Goal: Information Seeking & Learning: Learn about a topic

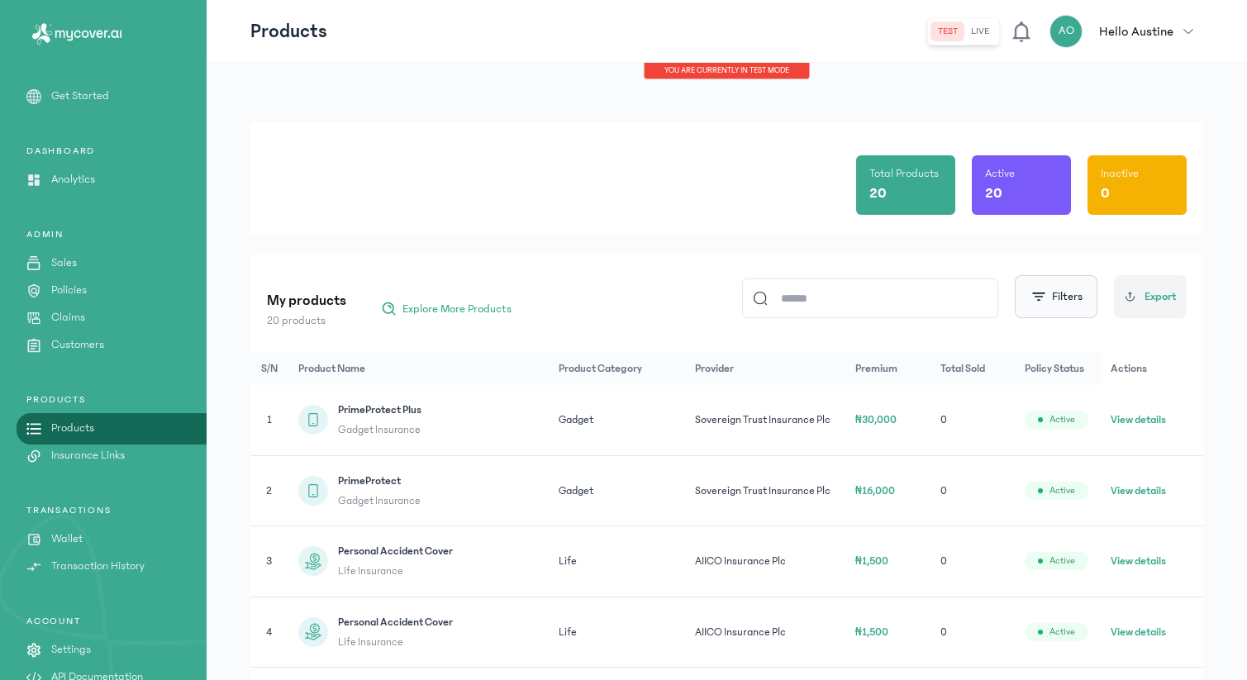
click at [1053, 312] on button "Filters" at bounding box center [1056, 296] width 83 height 43
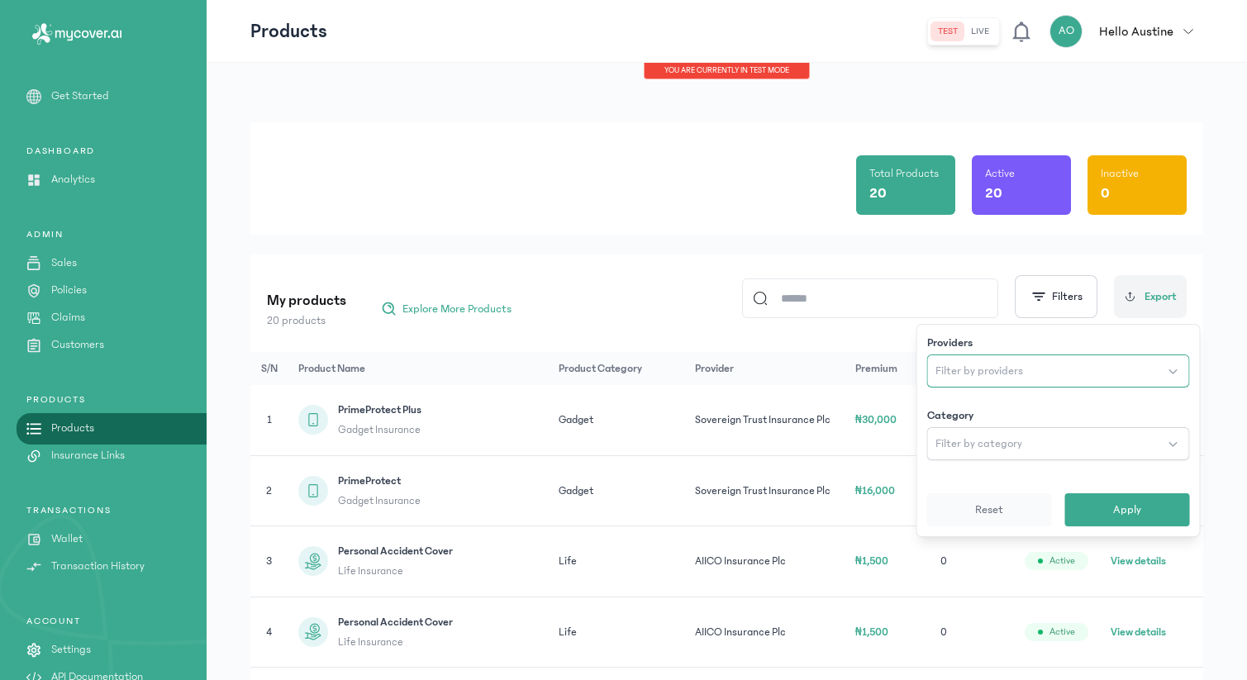
click at [1061, 368] on button "Filter by providers" at bounding box center [1058, 371] width 263 height 33
click at [720, 303] on div "My products 20 products Explore More Products Filters Providers All Category Fi…" at bounding box center [727, 296] width 920 height 64
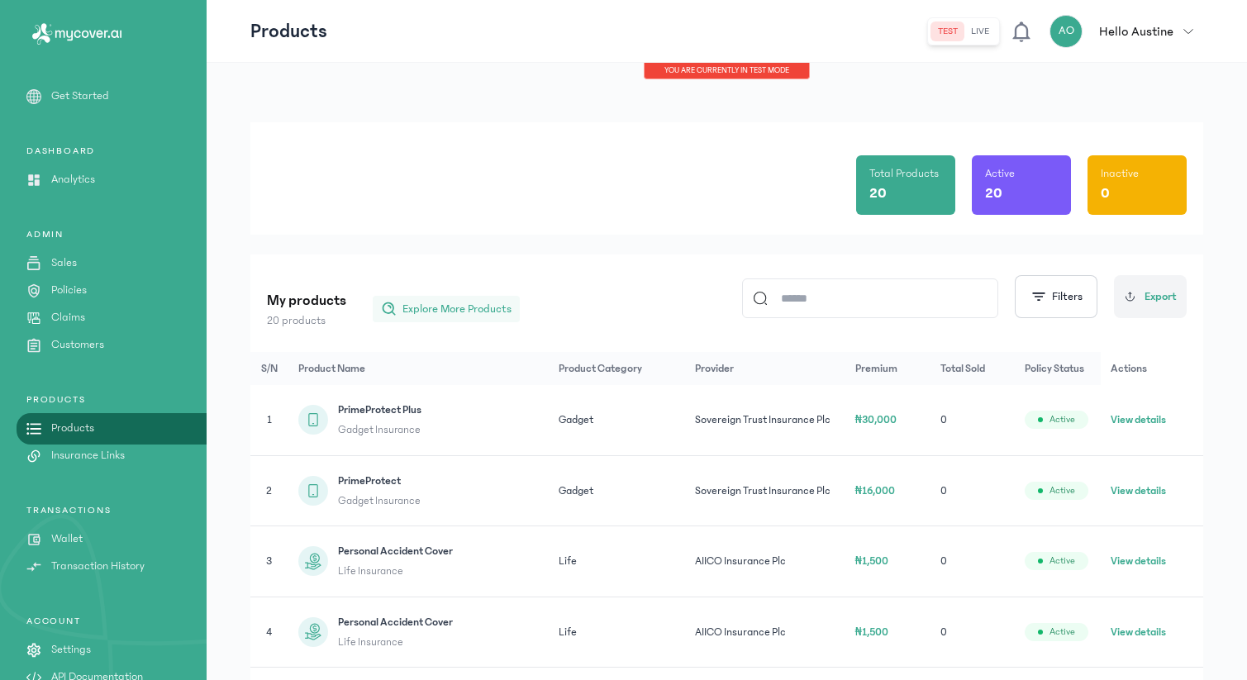
click at [465, 307] on span "Explore More Products" at bounding box center [456, 309] width 109 height 17
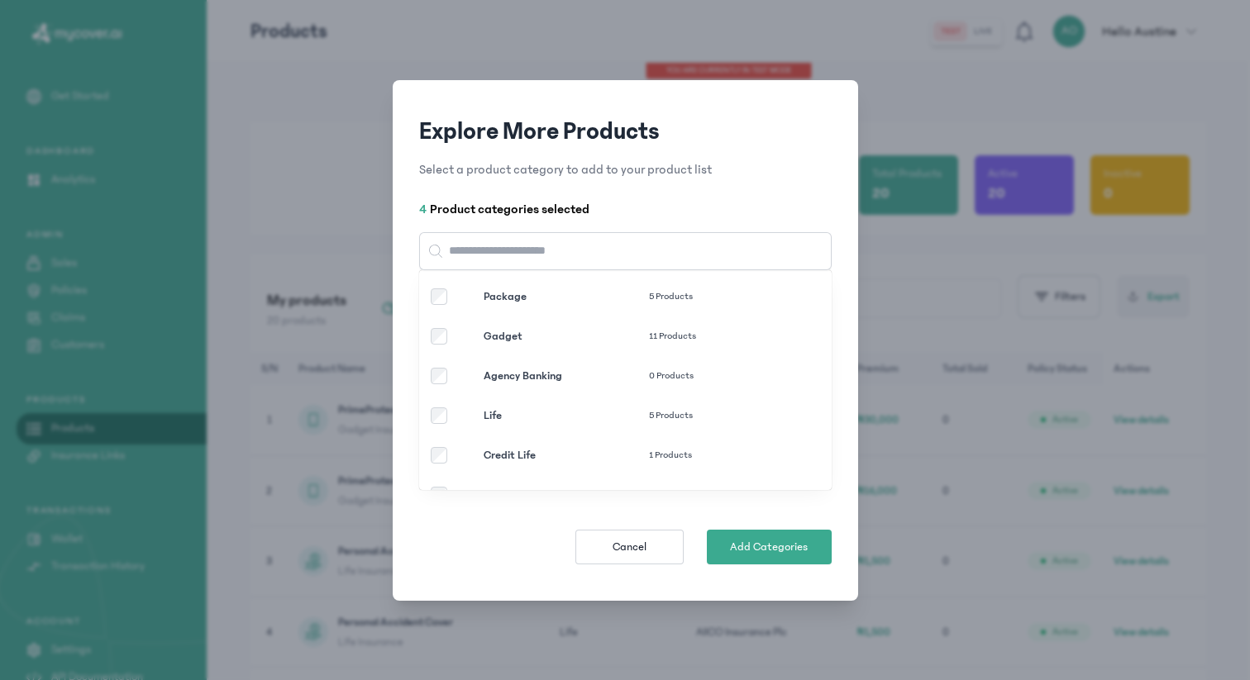
click at [446, 369] on div "Agency Banking 0 Products" at bounding box center [602, 376] width 342 height 17
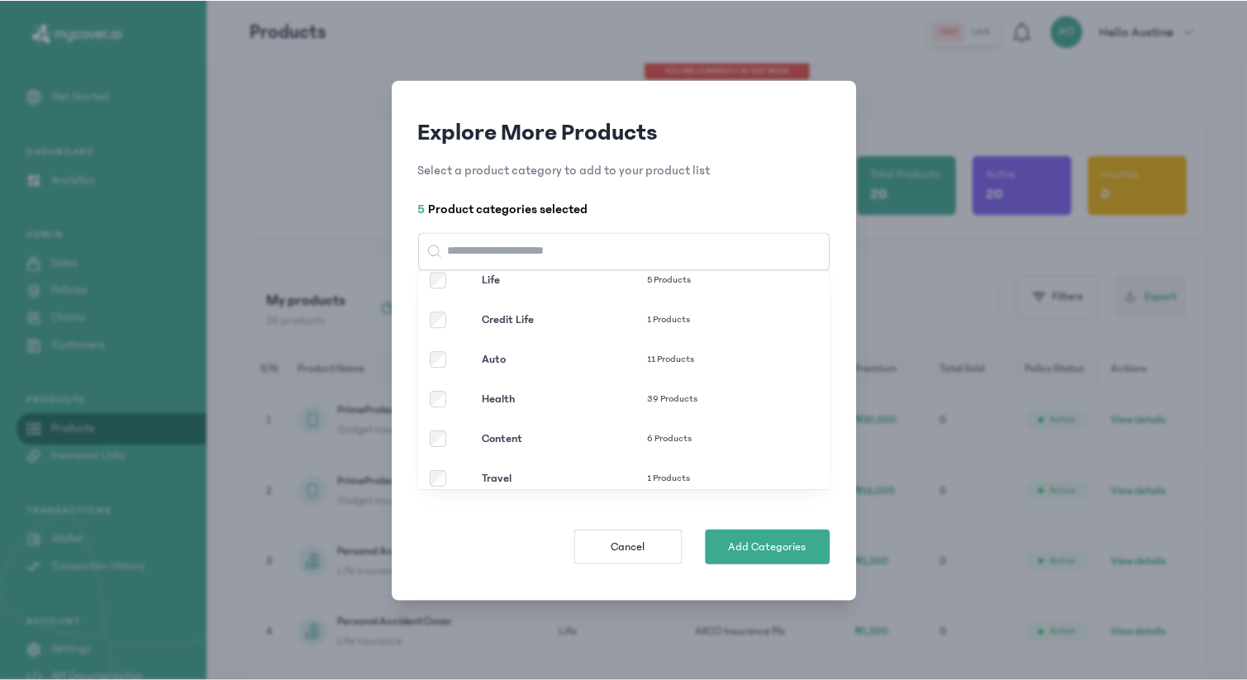
scroll to position [150, 0]
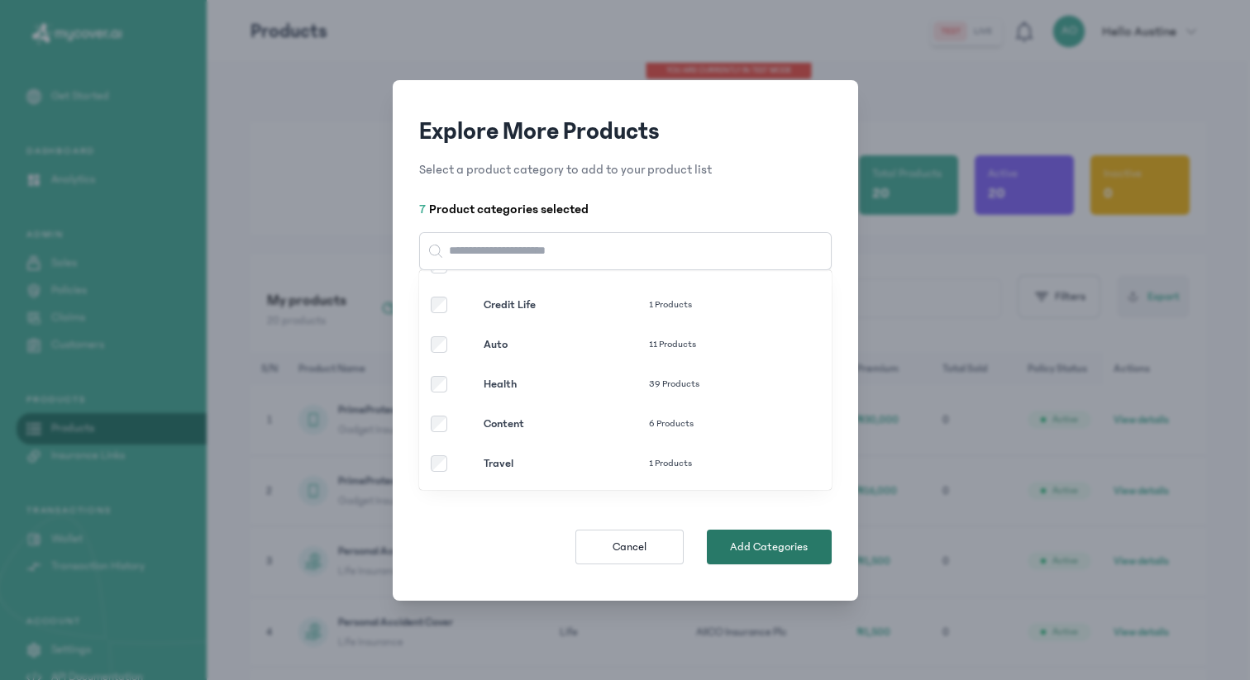
click at [785, 544] on span "Add Categories" at bounding box center [769, 547] width 78 height 17
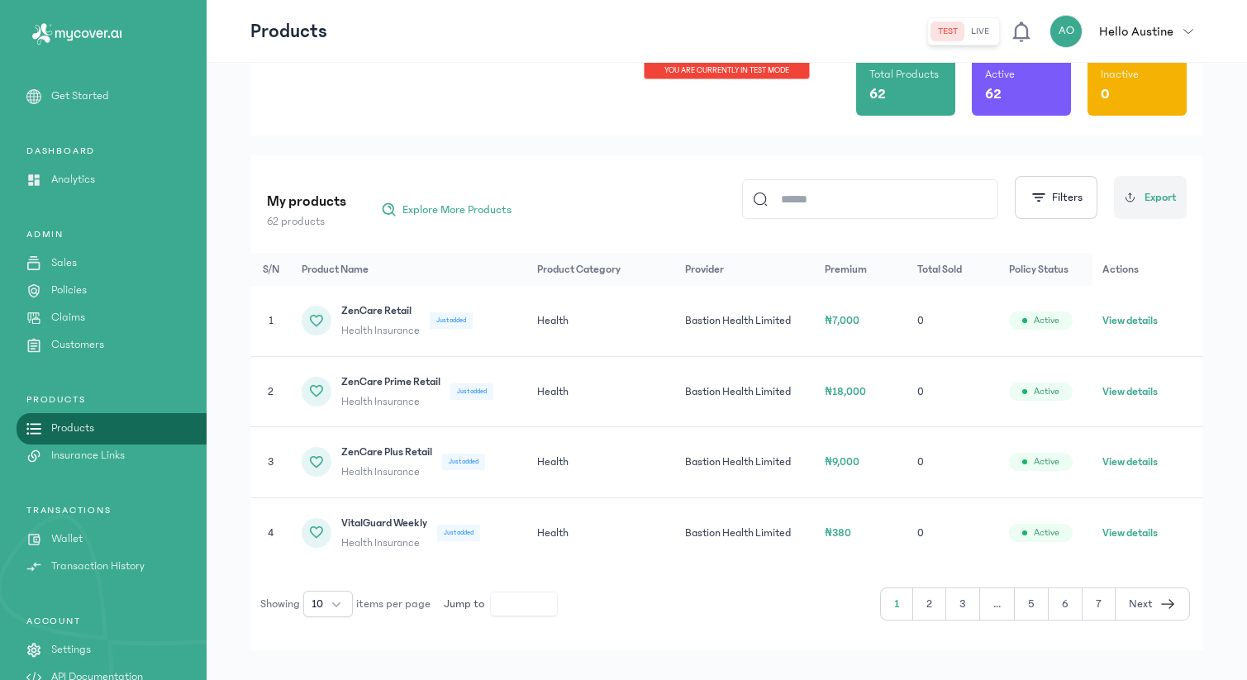
scroll to position [122, 0]
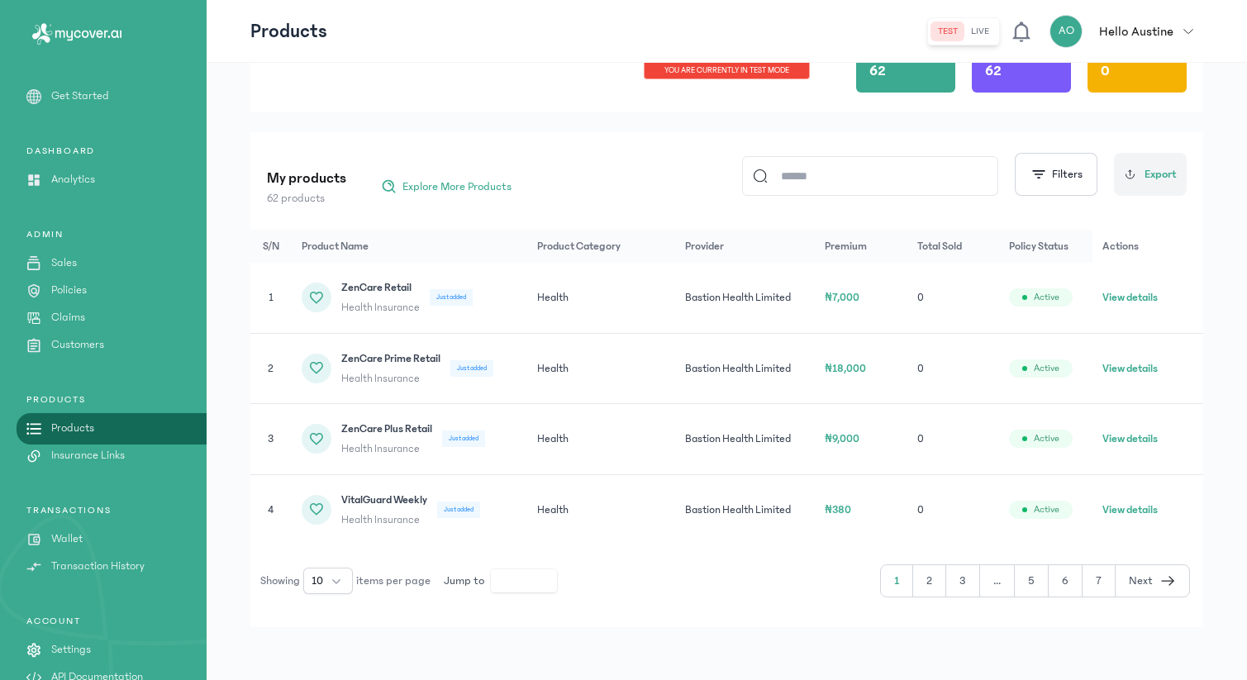
click at [931, 585] on button "2" at bounding box center [929, 580] width 33 height 31
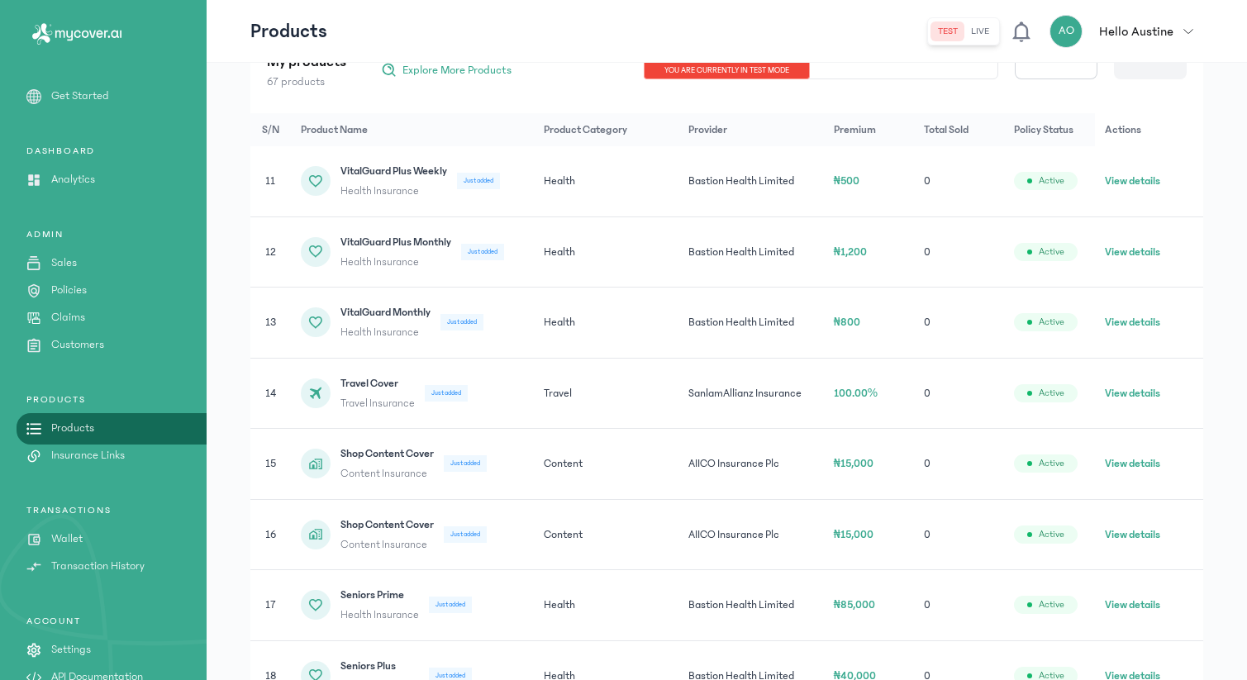
scroll to position [241, 0]
click at [1121, 387] on button "View details" at bounding box center [1132, 391] width 55 height 17
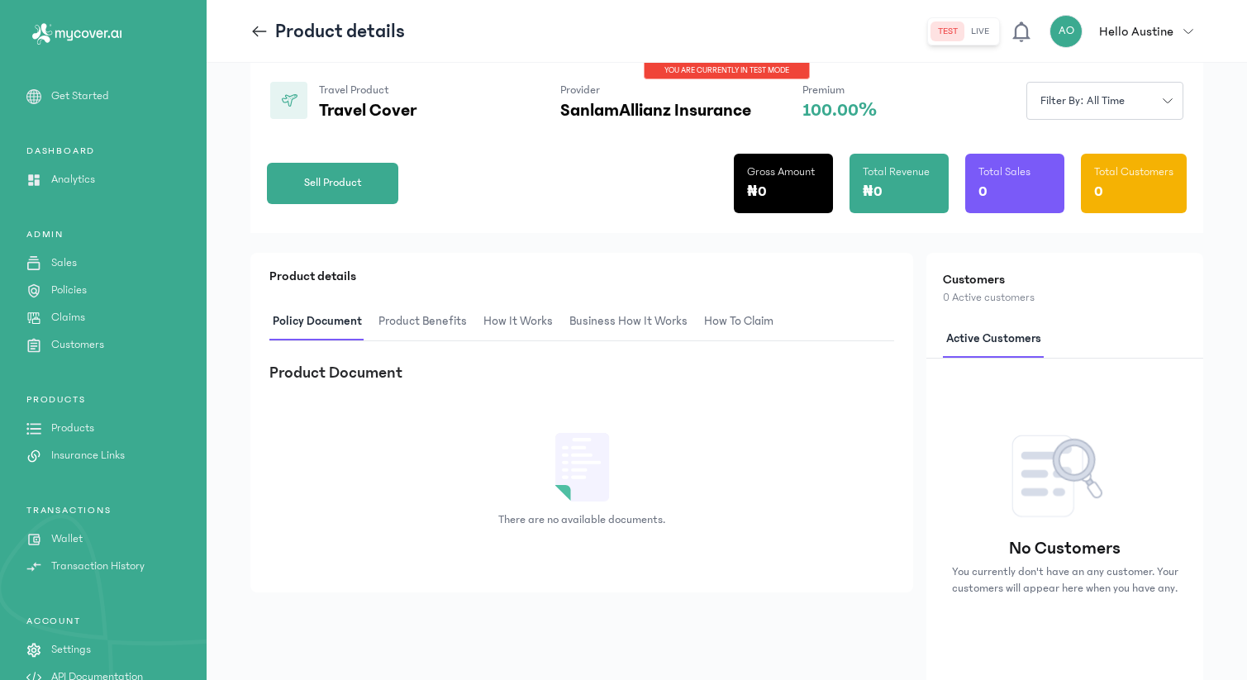
scroll to position [166, 0]
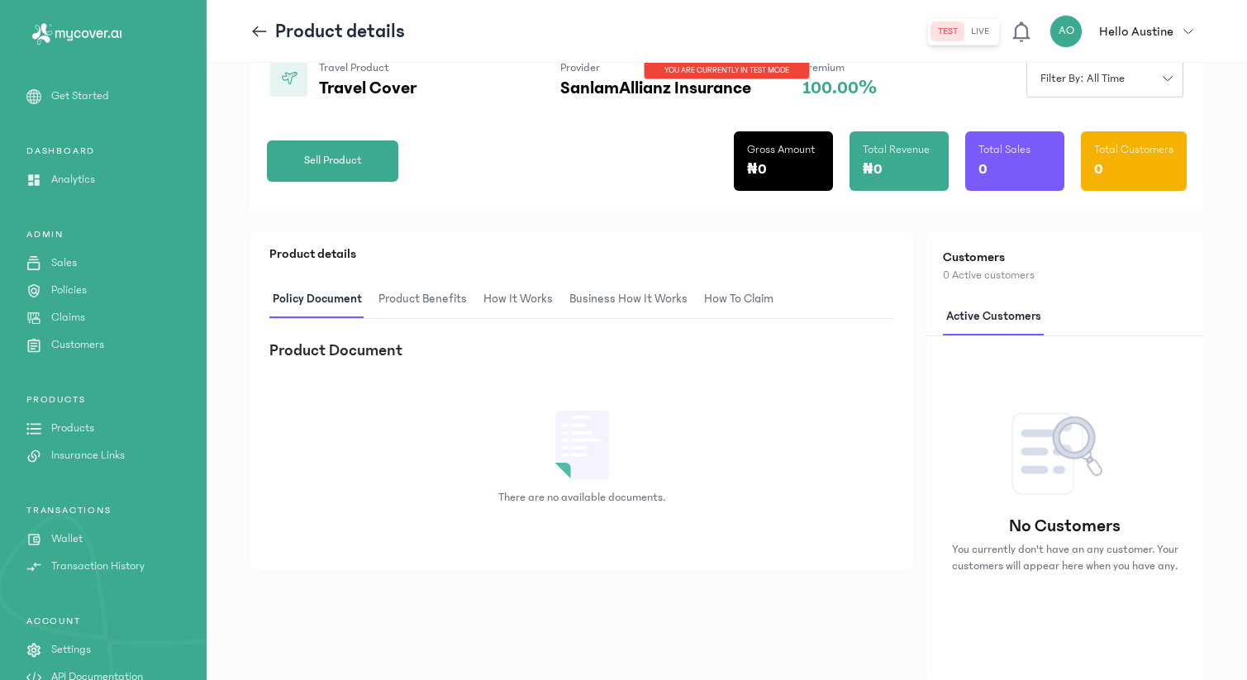
click at [425, 303] on span "Product Benefits" at bounding box center [422, 299] width 95 height 39
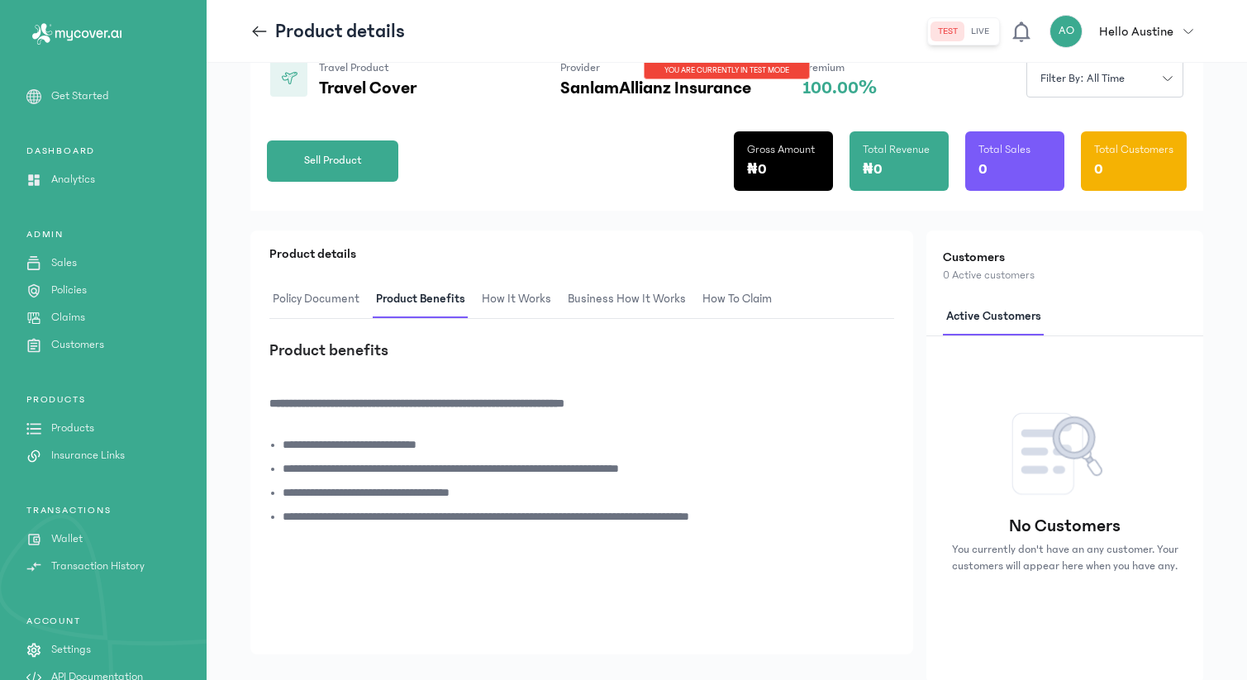
click at [504, 289] on span "How It Works" at bounding box center [516, 299] width 76 height 39
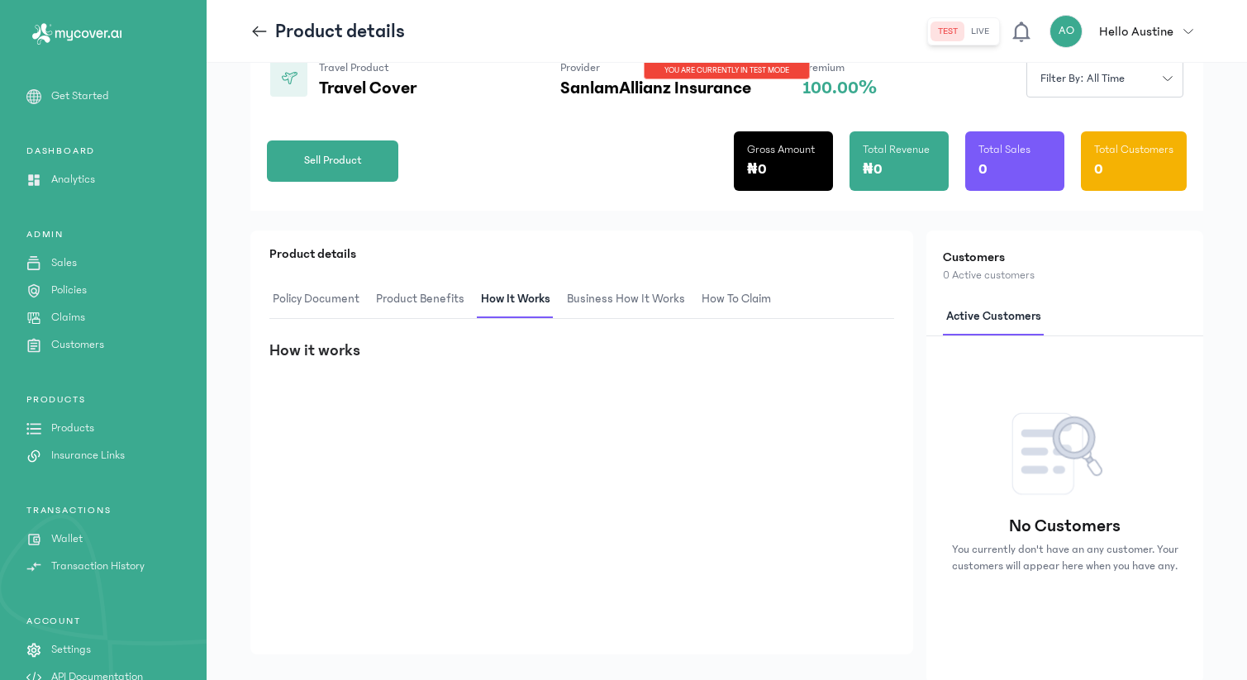
click at [570, 298] on span "Business How It Works" at bounding box center [626, 299] width 125 height 39
click at [742, 312] on span "How to claim" at bounding box center [737, 299] width 76 height 39
click at [406, 294] on span "Product Benefits" at bounding box center [420, 299] width 95 height 39
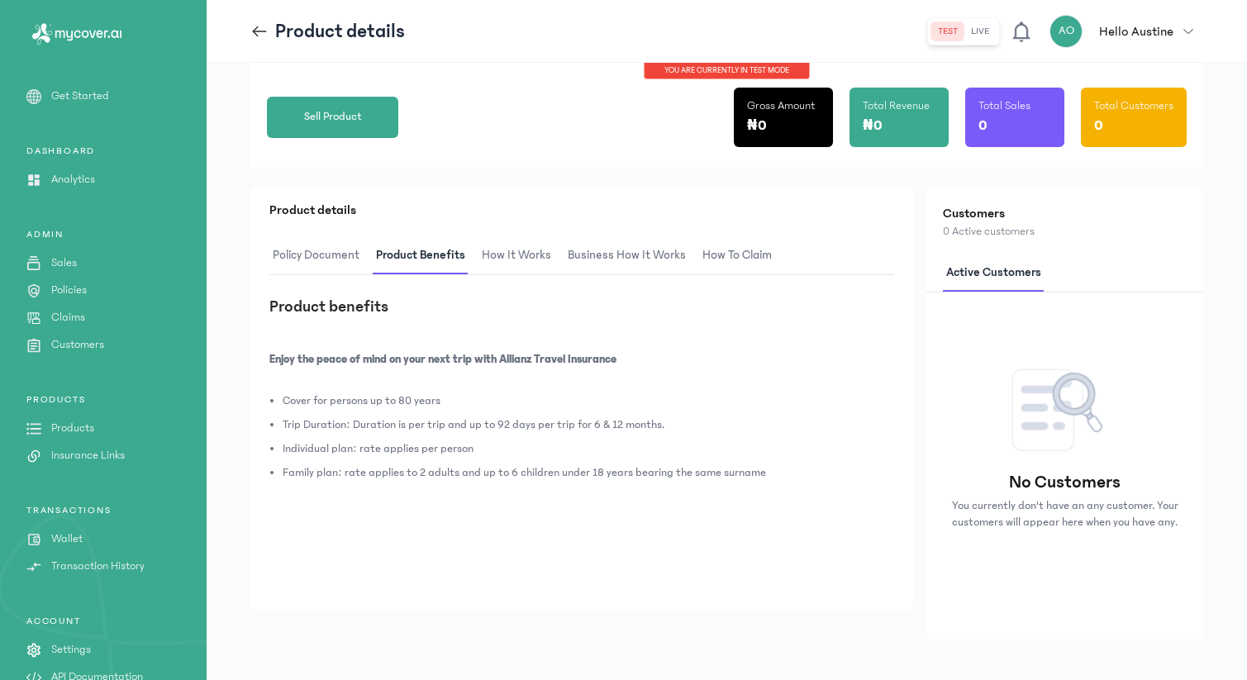
scroll to position [215, 0]
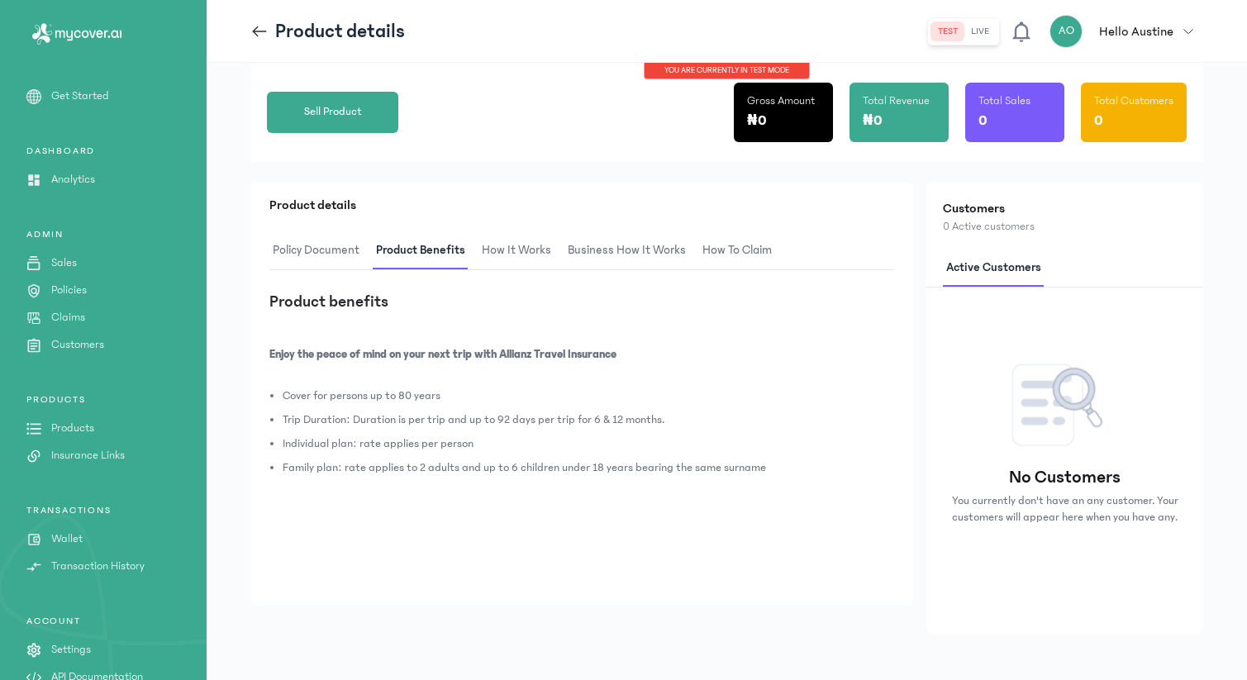
click at [544, 251] on span "How It Works" at bounding box center [516, 250] width 76 height 39
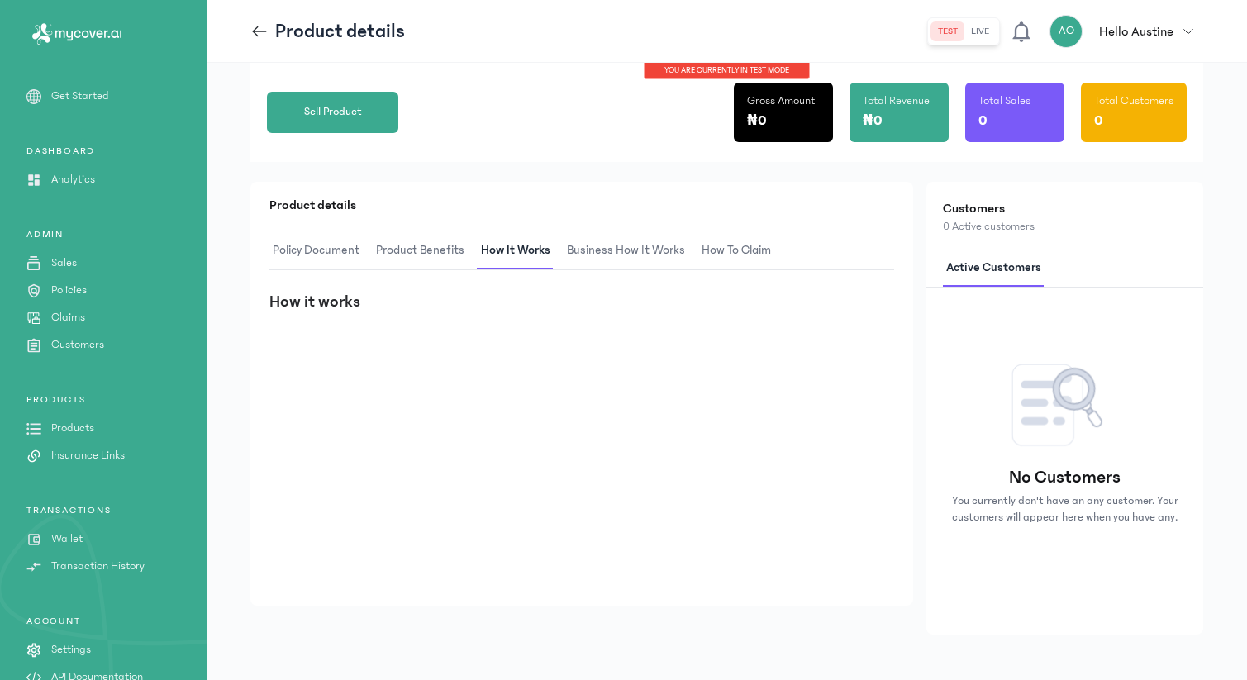
click at [601, 259] on span "Business How It Works" at bounding box center [626, 250] width 125 height 39
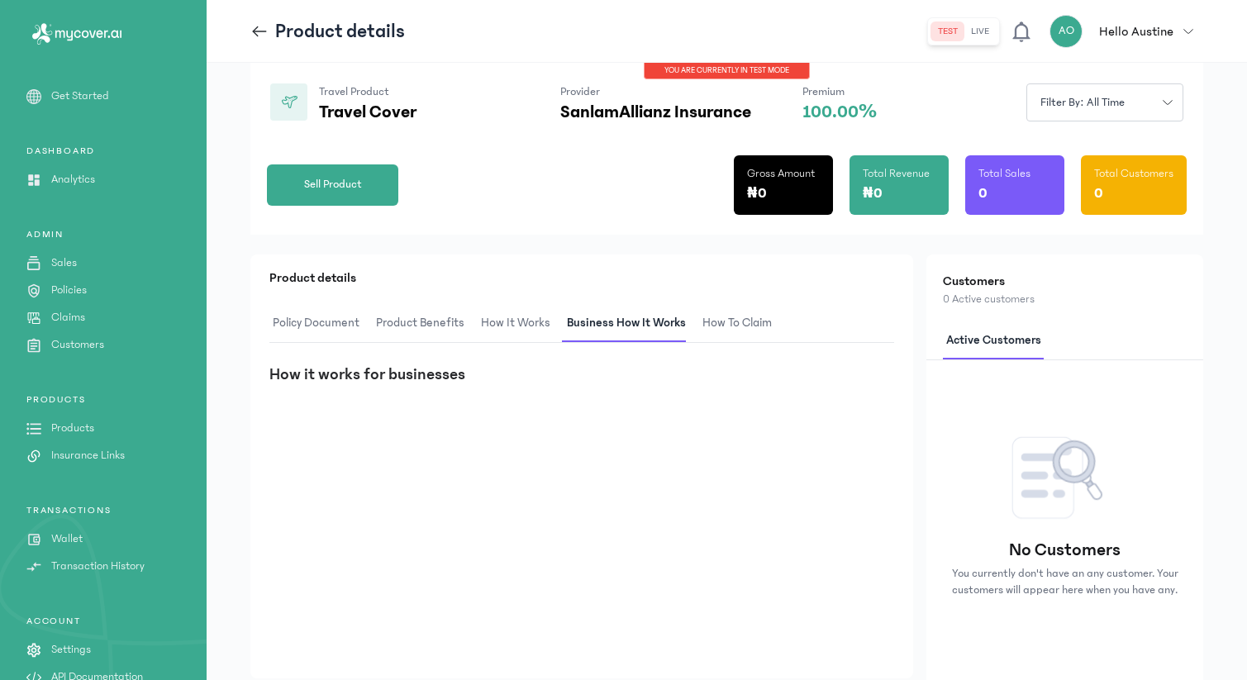
scroll to position [0, 0]
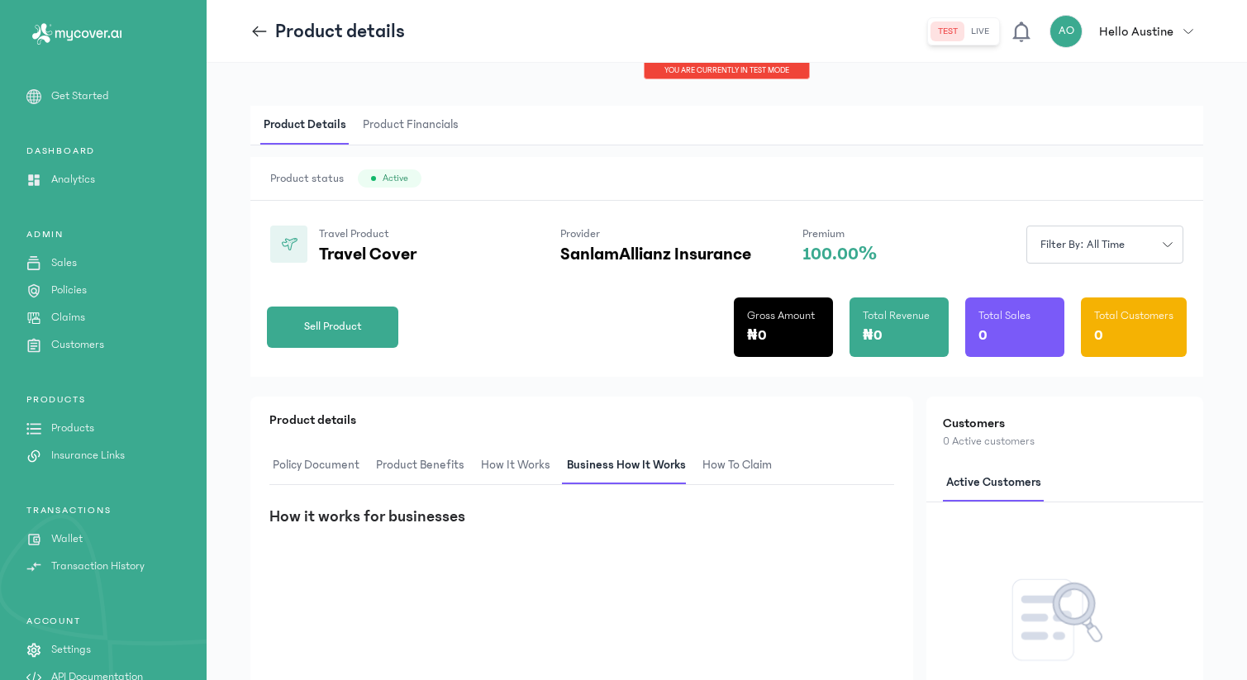
click at [264, 35] on icon at bounding box center [259, 31] width 18 height 18
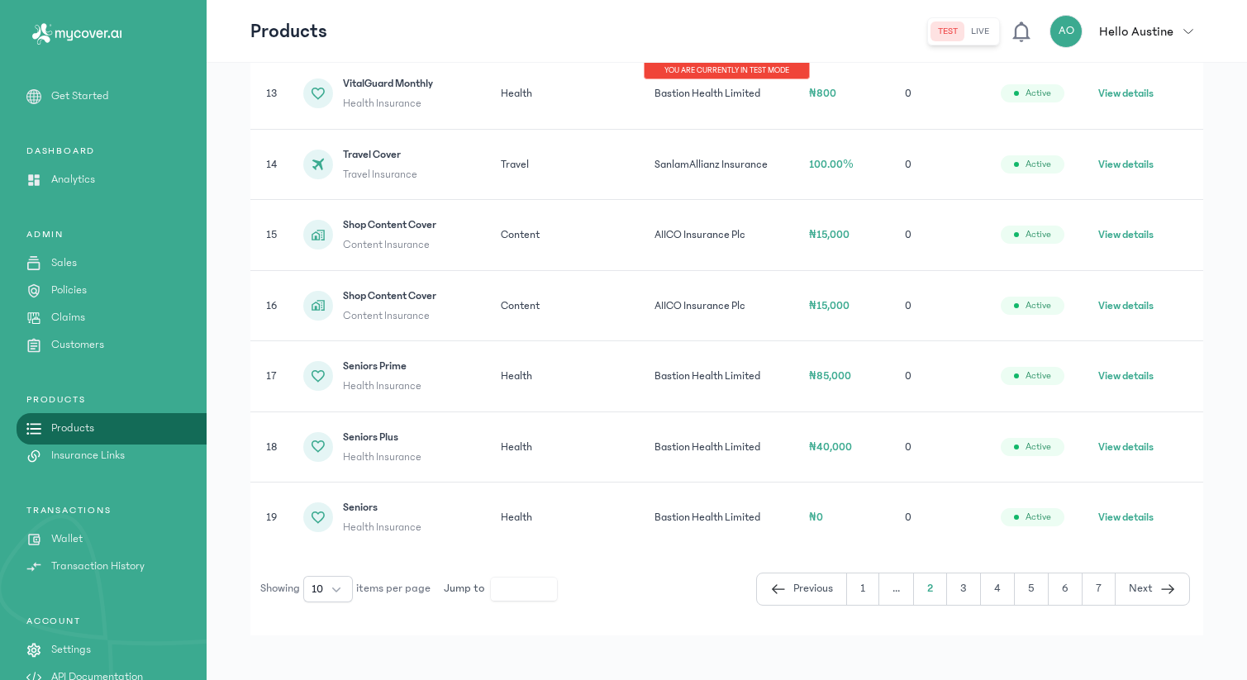
scroll to position [475, 0]
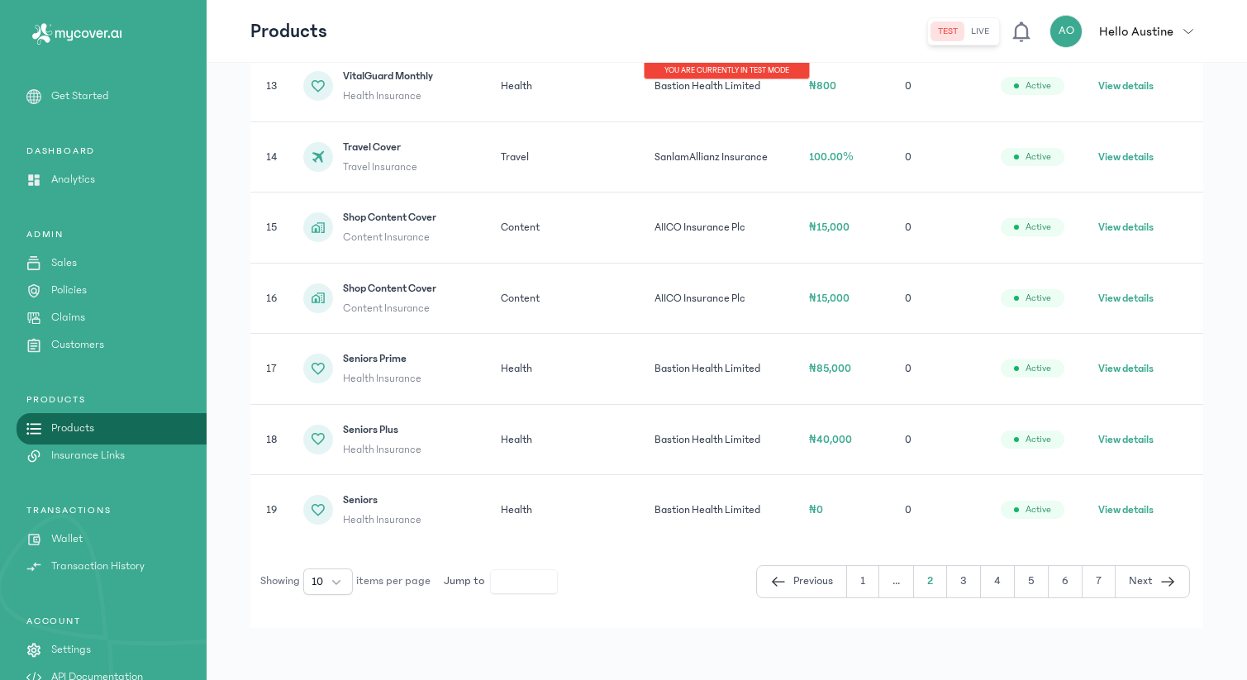
click at [407, 292] on span "Shop Content Cover" at bounding box center [389, 288] width 93 height 17
click at [1116, 302] on button "View details" at bounding box center [1125, 298] width 55 height 17
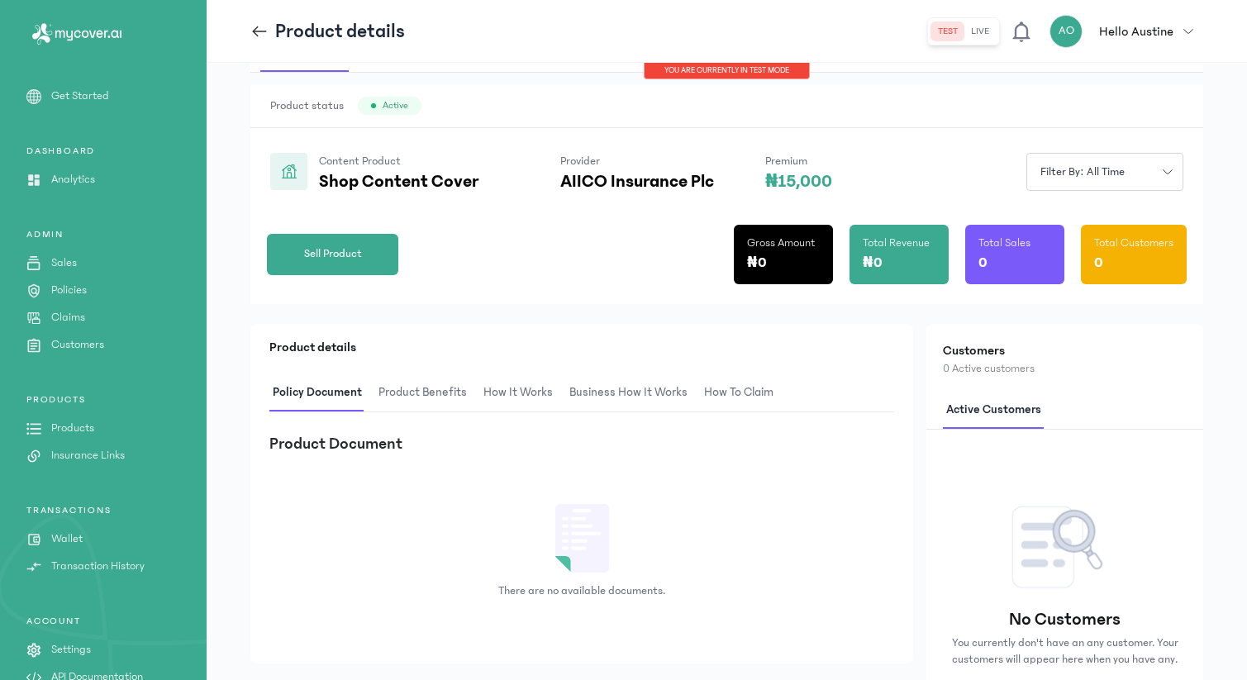
scroll to position [88, 0]
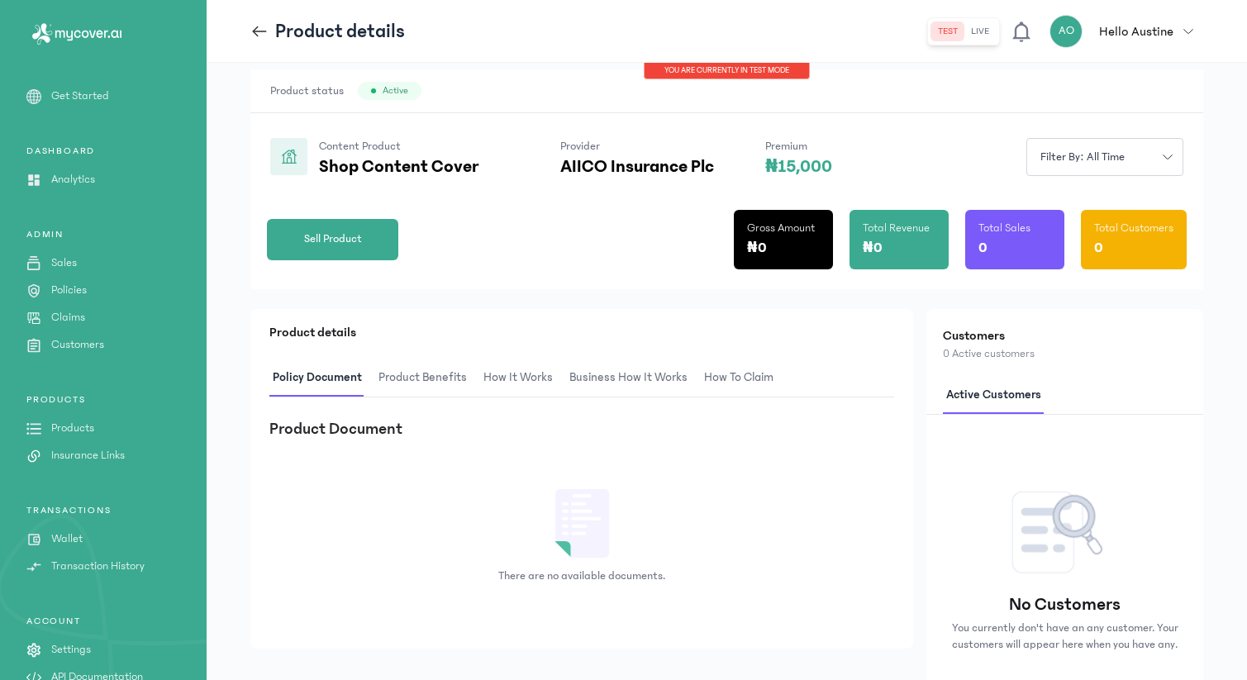
click at [457, 378] on span "Product Benefits" at bounding box center [422, 378] width 95 height 39
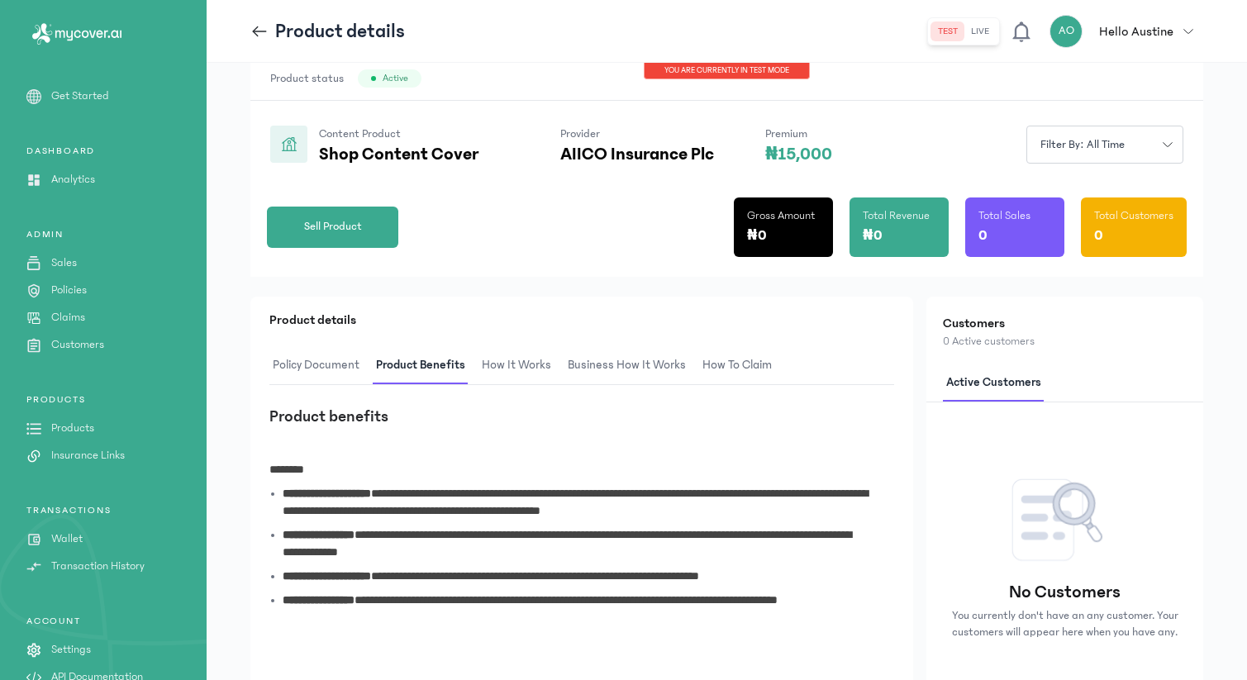
scroll to position [0, 0]
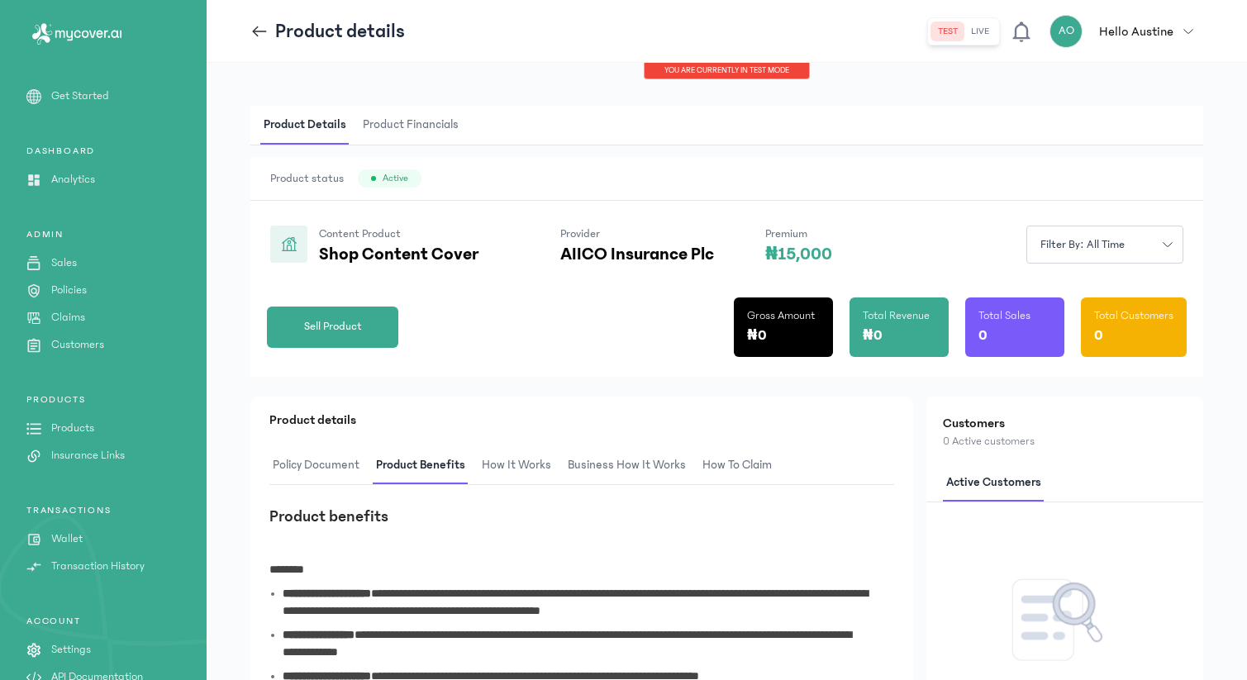
click at [262, 29] on icon at bounding box center [259, 31] width 18 height 18
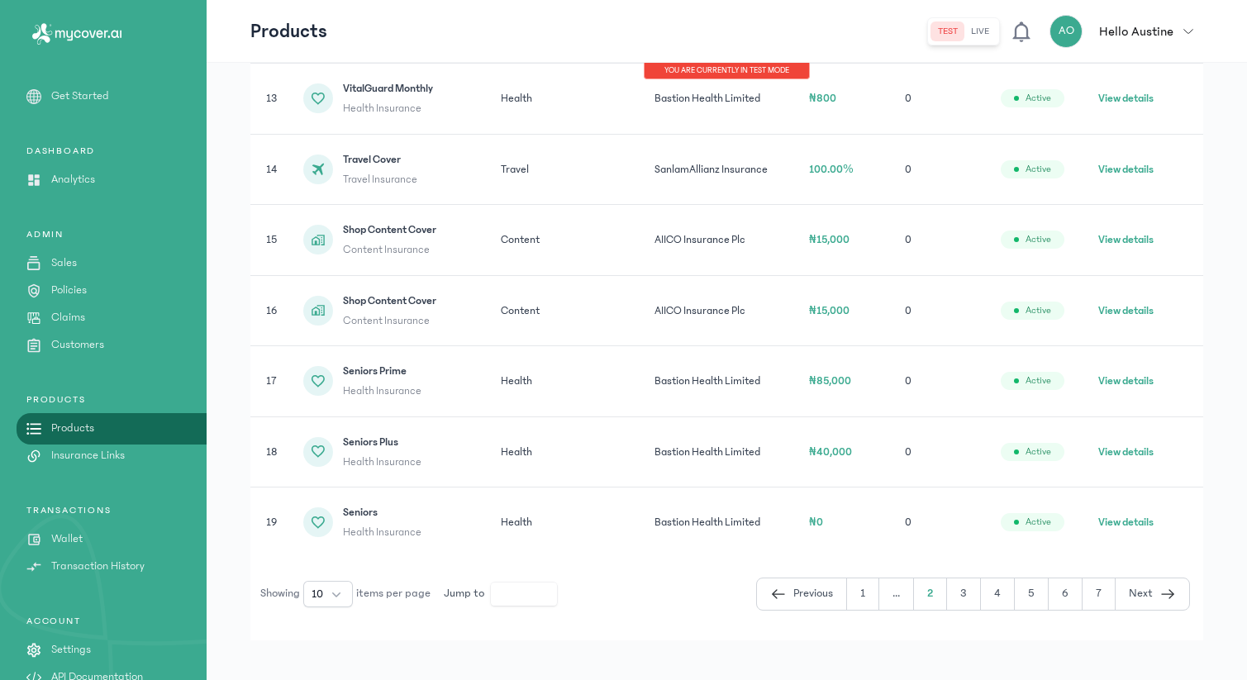
scroll to position [475, 0]
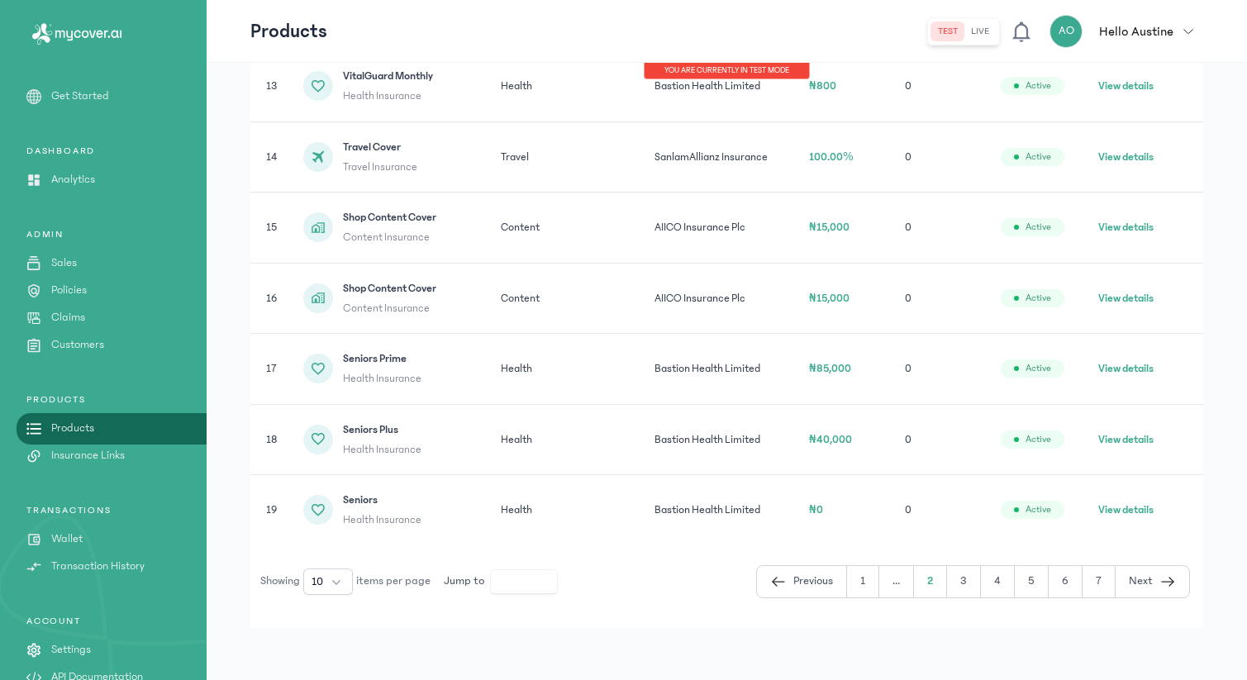
click at [969, 588] on button "3" at bounding box center [964, 581] width 34 height 31
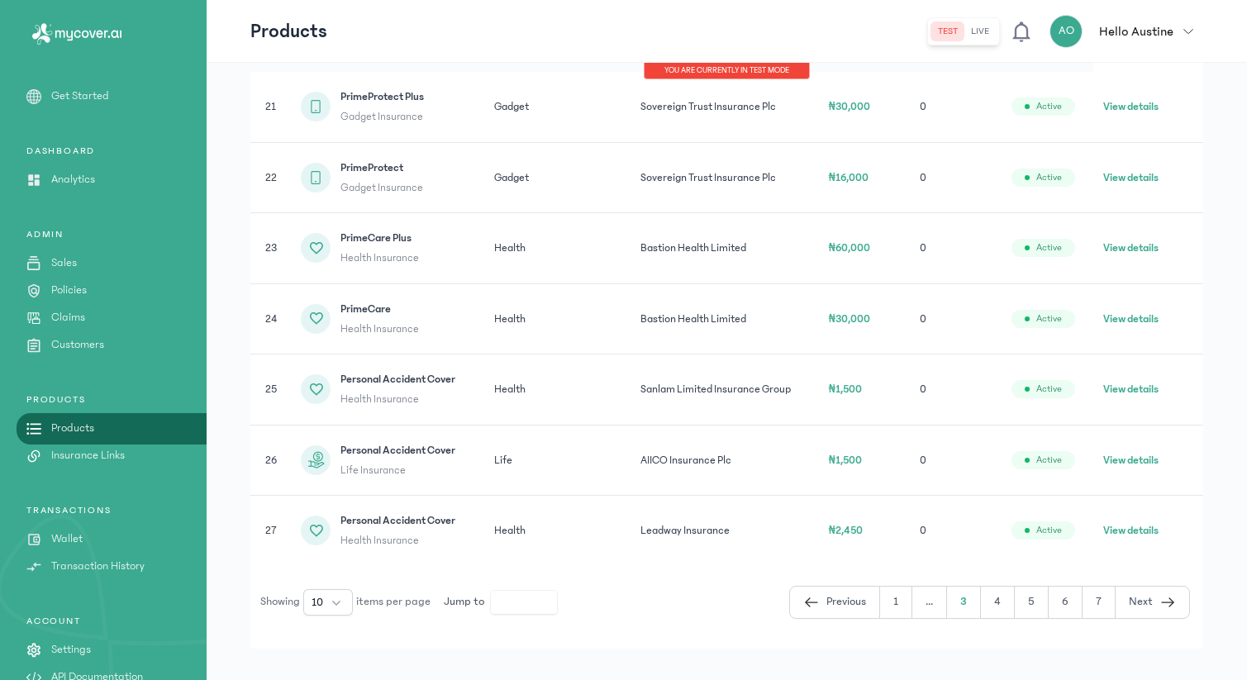
scroll to position [334, 0]
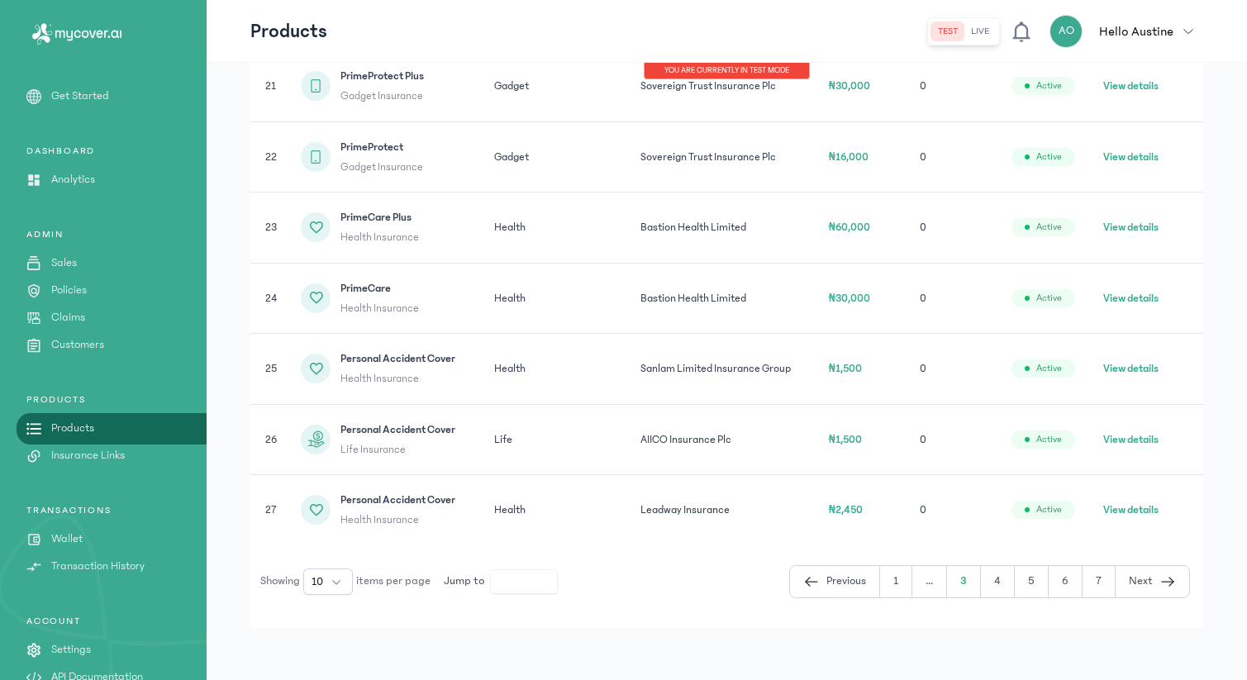
click at [999, 583] on button "4" at bounding box center [998, 581] width 34 height 31
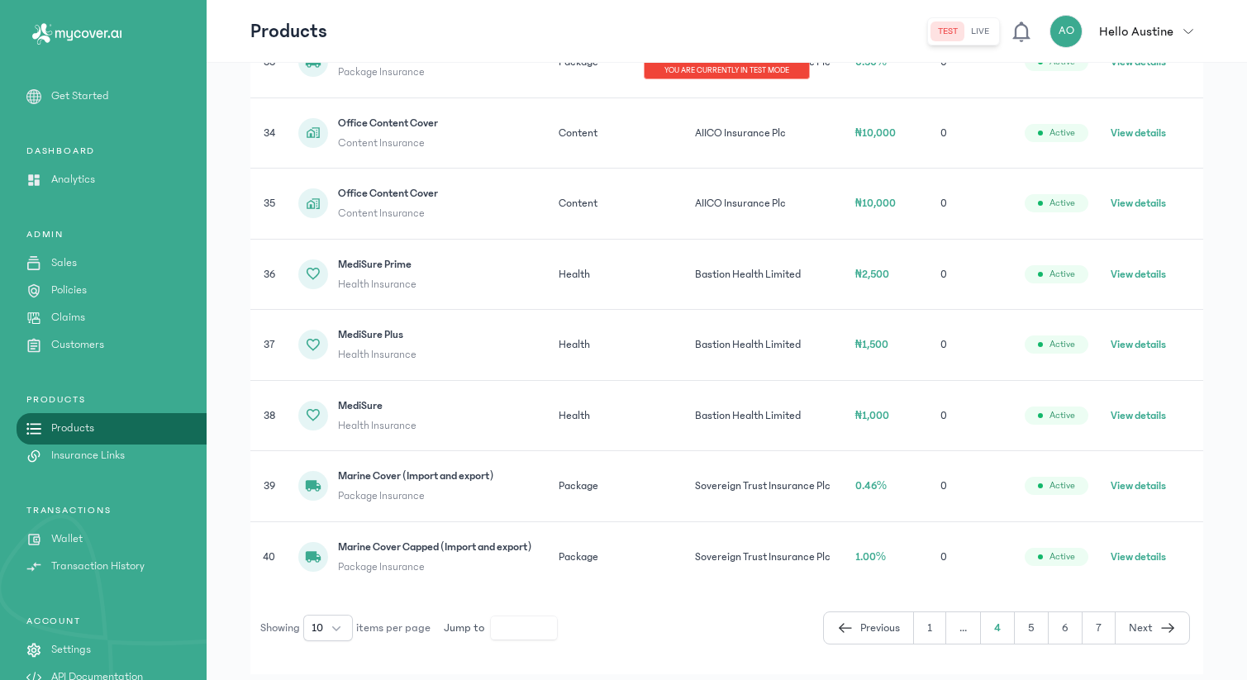
scroll to position [507, 0]
